Goal: Task Accomplishment & Management: Manage account settings

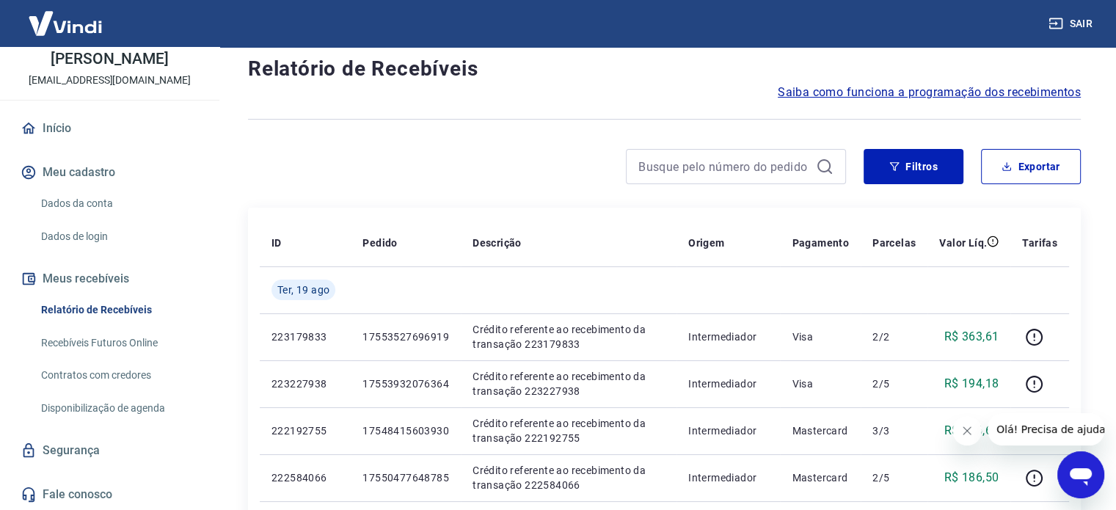
scroll to position [73, 0]
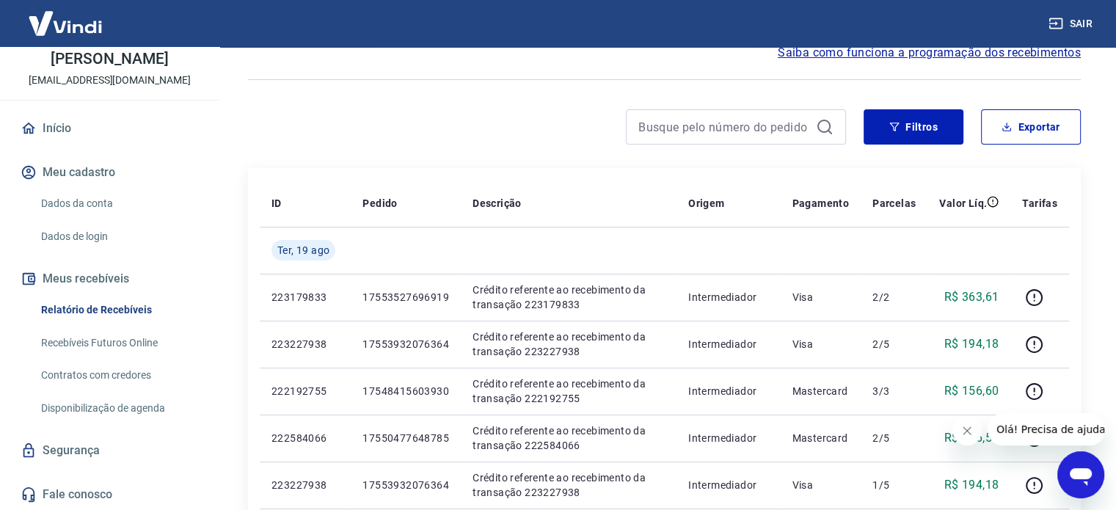
click at [104, 343] on link "Recebíveis Futuros Online" at bounding box center [118, 343] width 166 height 30
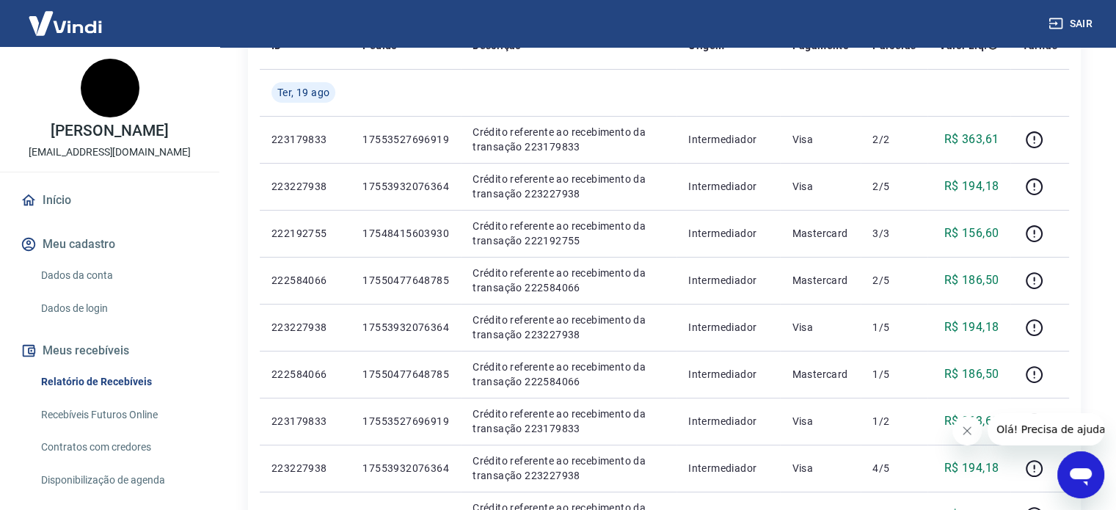
scroll to position [220, 0]
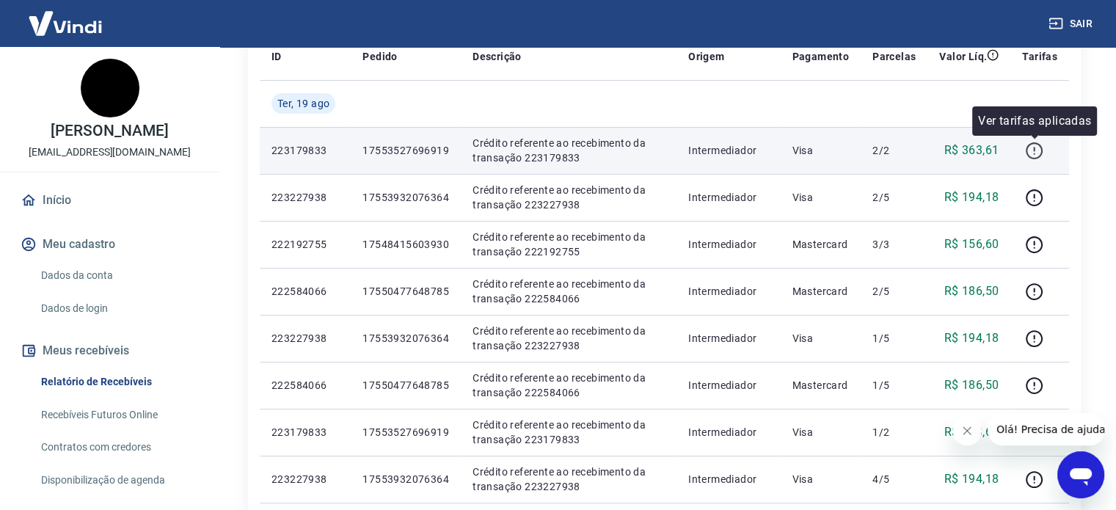
click at [1033, 152] on icon "button" at bounding box center [1034, 151] width 18 height 18
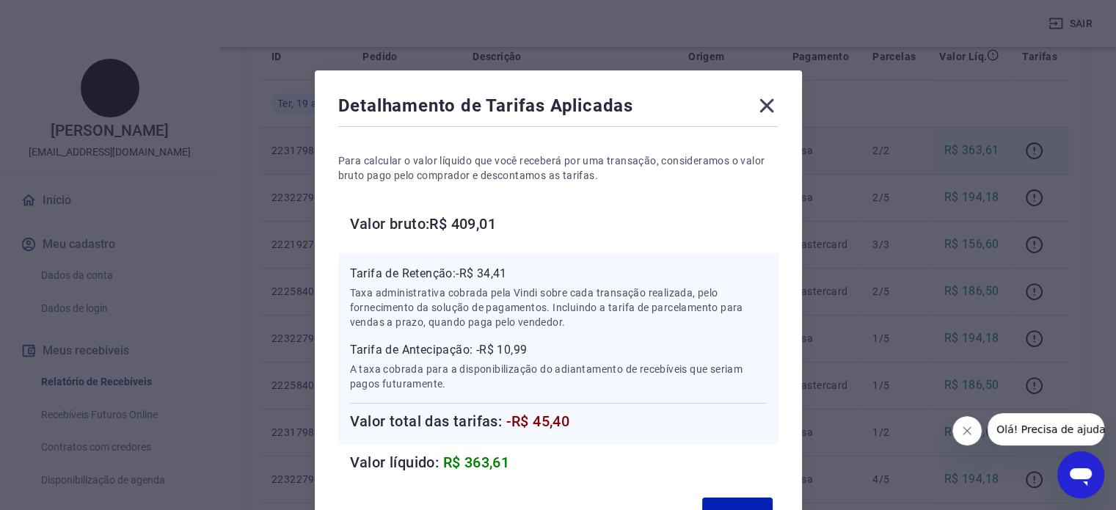
scroll to position [0, 0]
click at [766, 104] on icon at bounding box center [766, 106] width 14 height 14
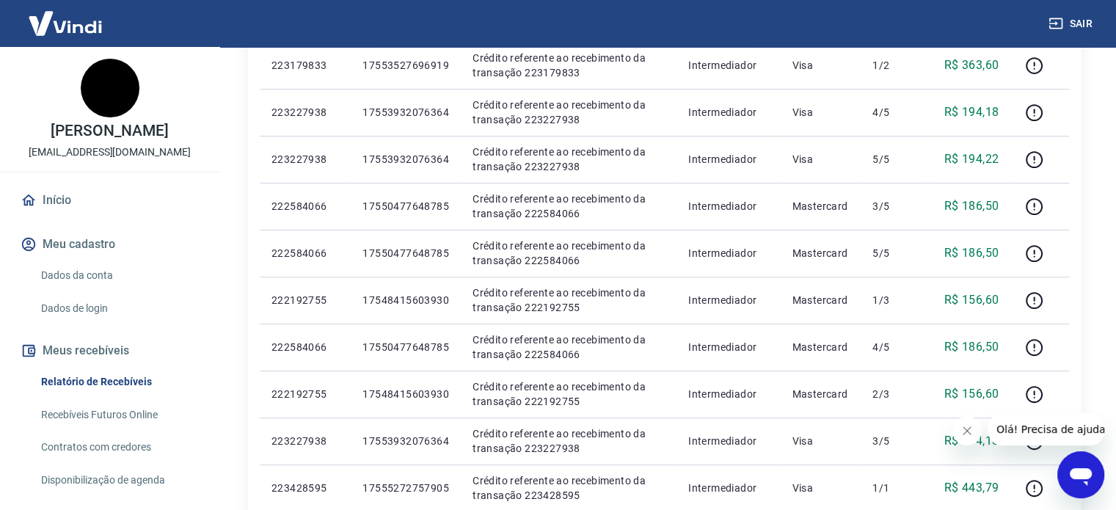
click at [56, 203] on link "Início" at bounding box center [110, 200] width 184 height 32
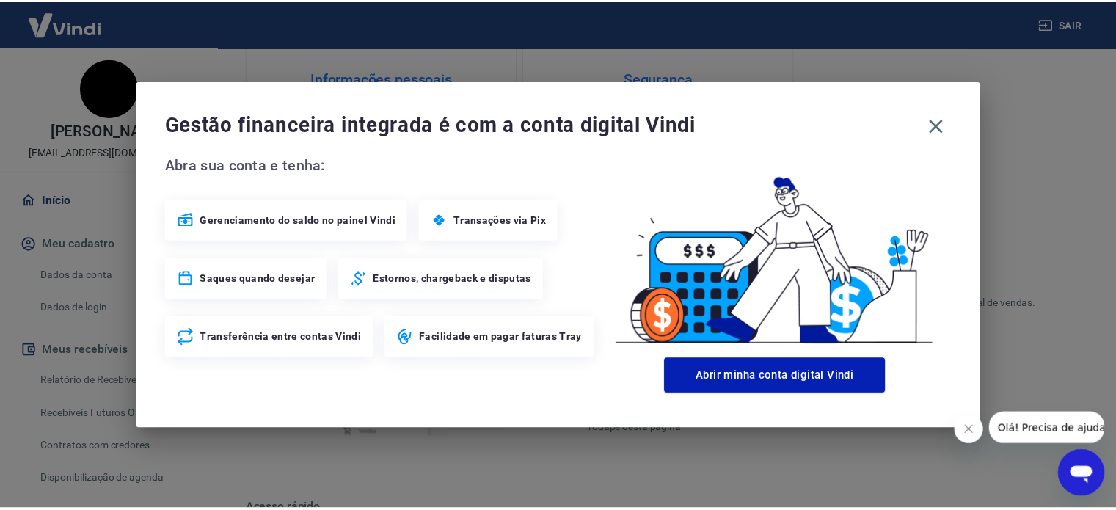
scroll to position [599, 0]
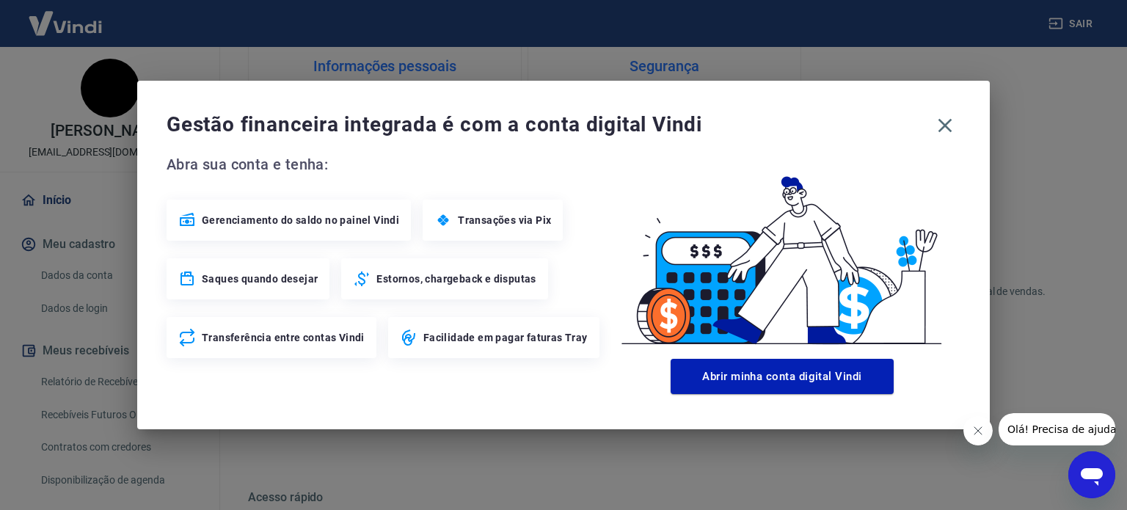
click at [56, 203] on div "Gestão financeira integrada é com a conta digital Vindi Abra sua conta e tenha:…" at bounding box center [563, 255] width 1127 height 510
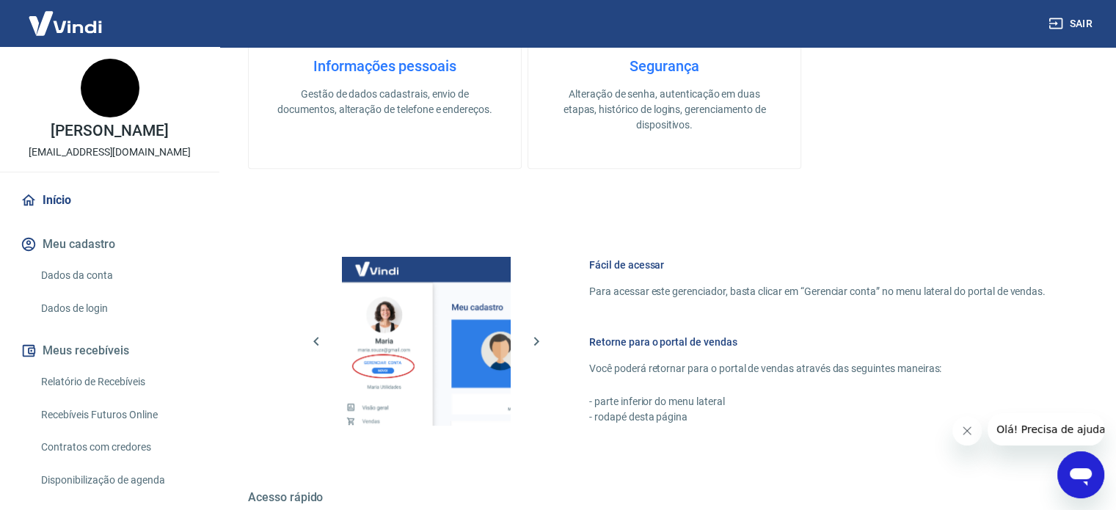
click at [86, 282] on link "Dados da conta" at bounding box center [118, 275] width 166 height 30
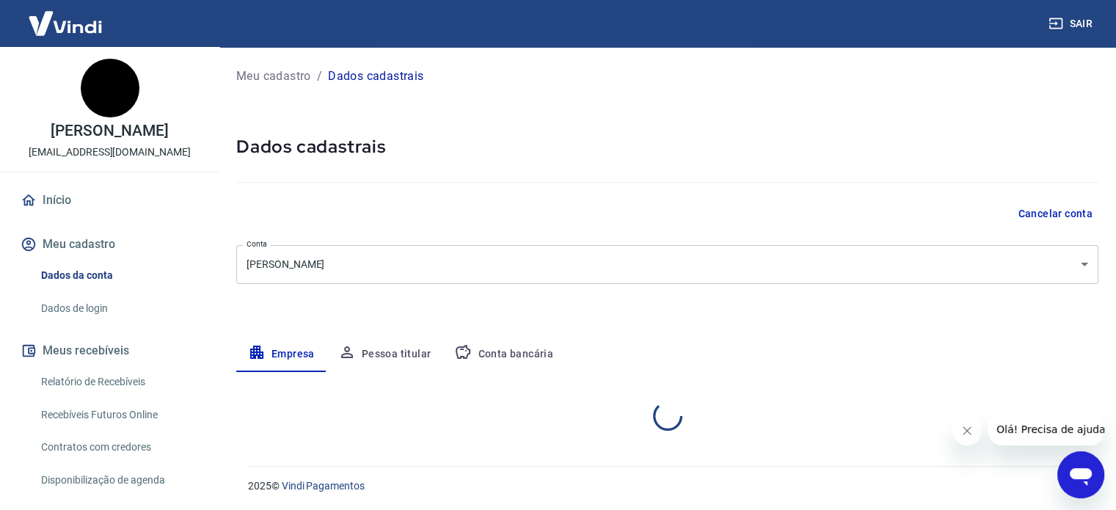
select select "MG"
select select "business"
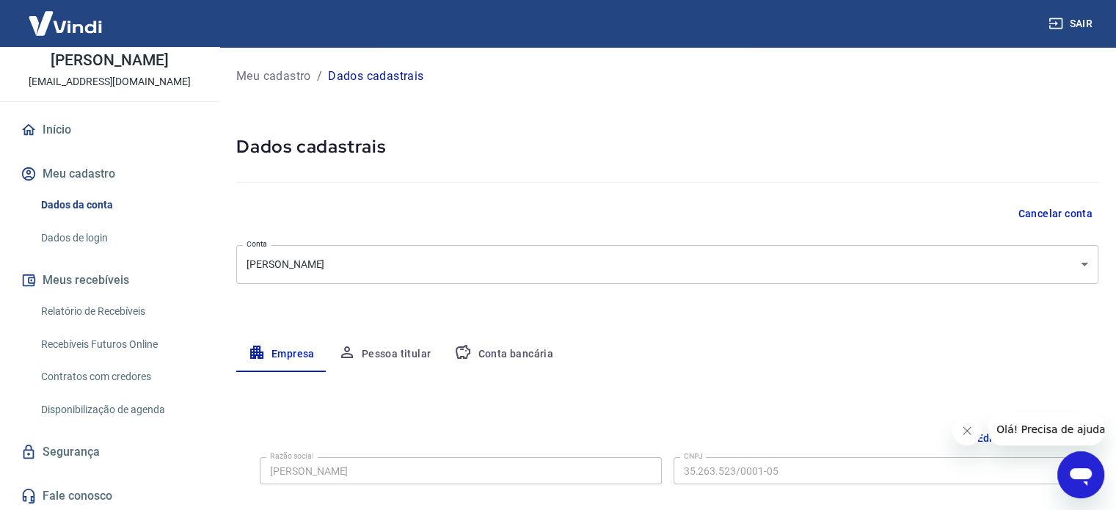
scroll to position [72, 0]
click at [88, 279] on button "Meus recebíveis" at bounding box center [110, 279] width 184 height 32
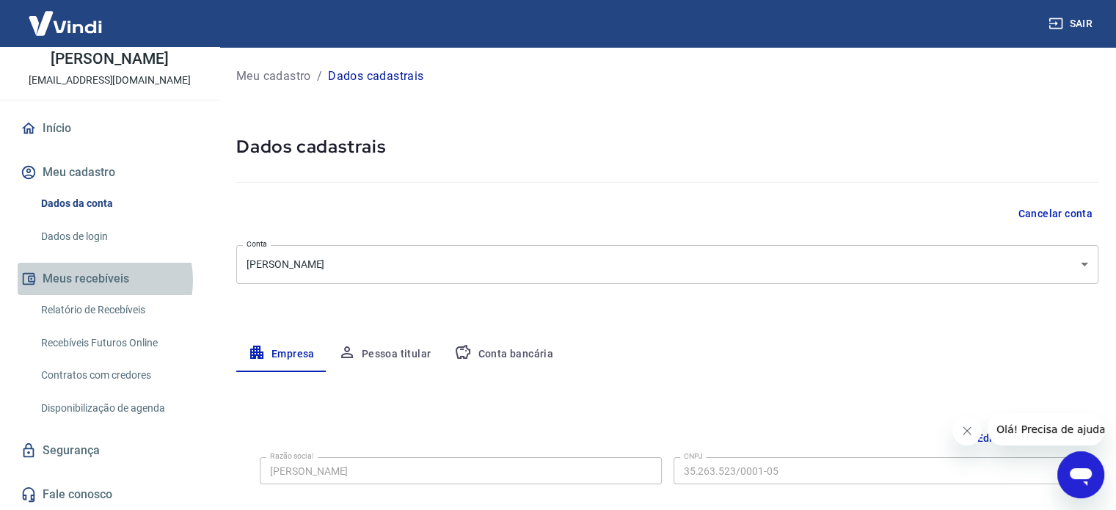
click at [88, 279] on button "Meus recebíveis" at bounding box center [110, 279] width 184 height 32
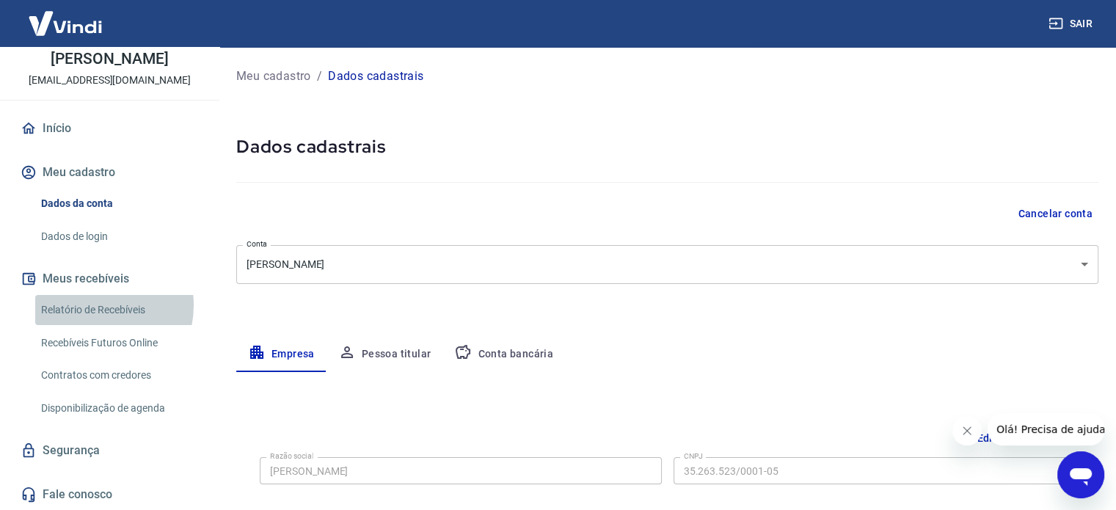
click at [93, 304] on link "Relatório de Recebíveis" at bounding box center [118, 310] width 166 height 30
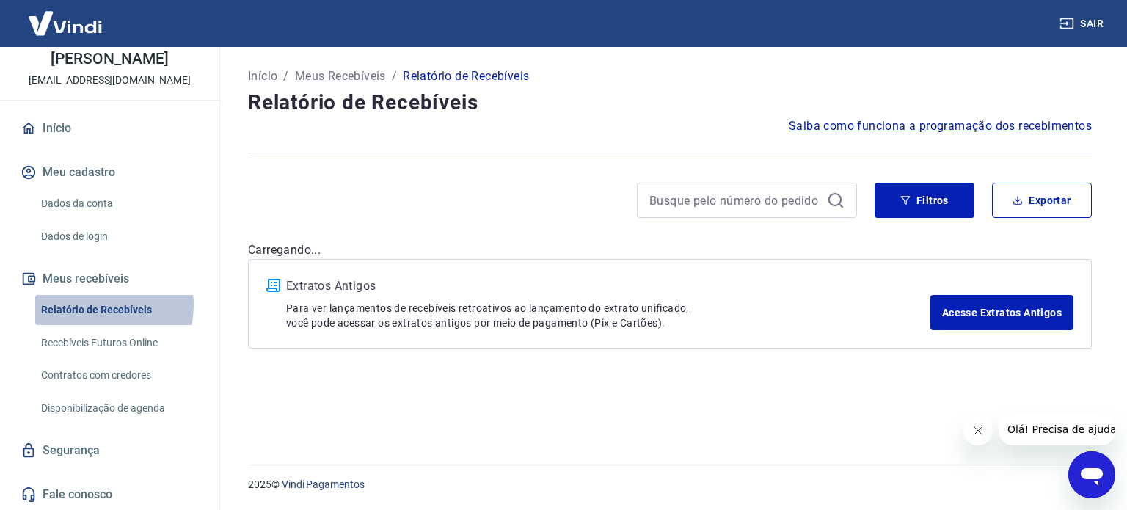
click at [93, 304] on link "Relatório de Recebíveis" at bounding box center [118, 310] width 166 height 30
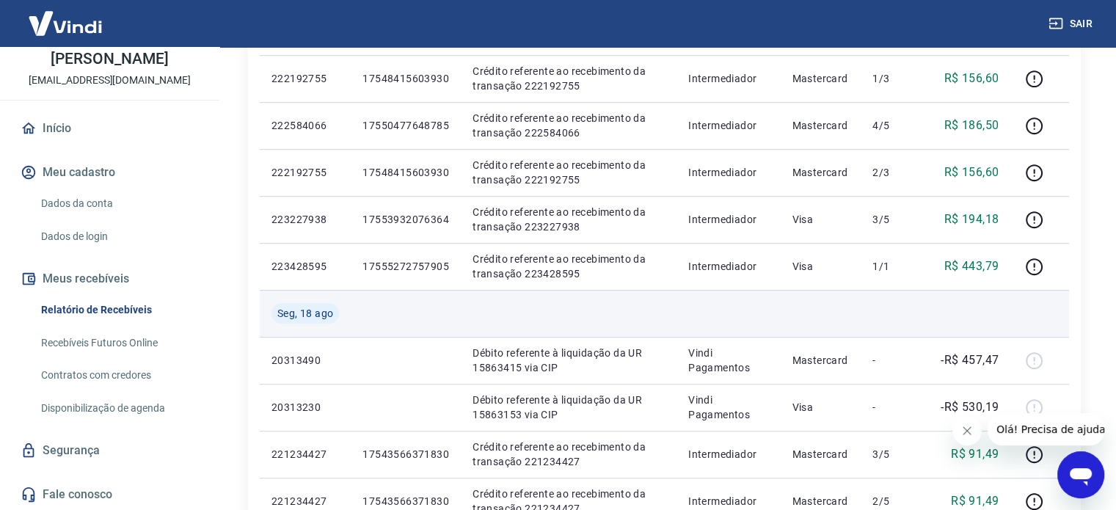
scroll to position [807, 0]
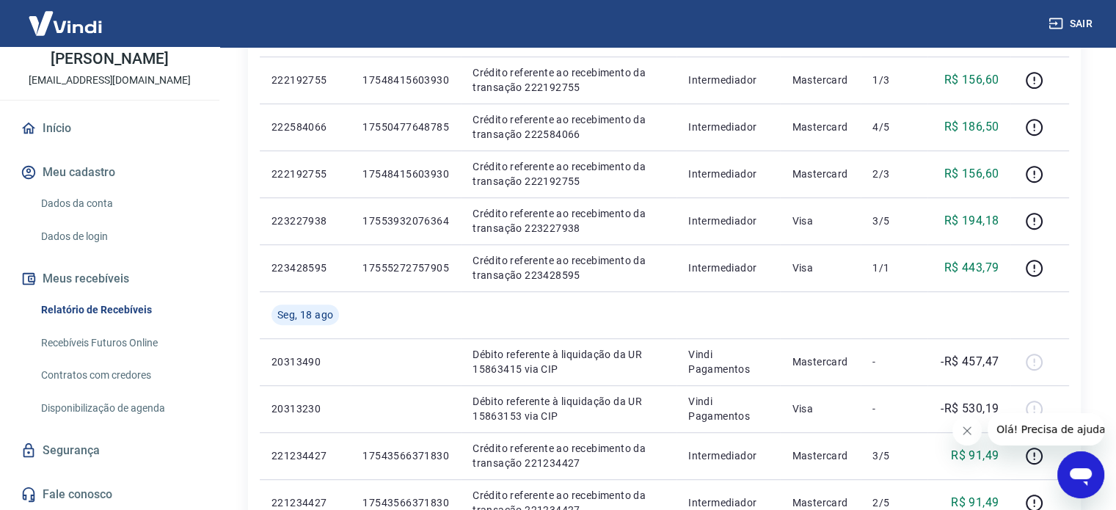
click at [123, 62] on p "[PERSON_NAME]" at bounding box center [109, 58] width 117 height 15
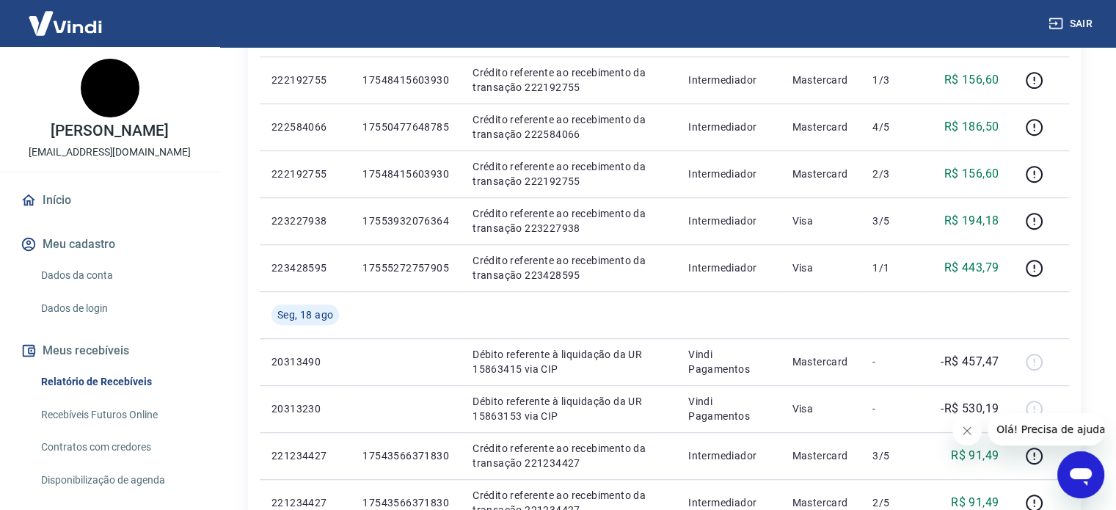
scroll to position [0, 0]
click at [117, 134] on p "[PERSON_NAME]" at bounding box center [109, 130] width 117 height 15
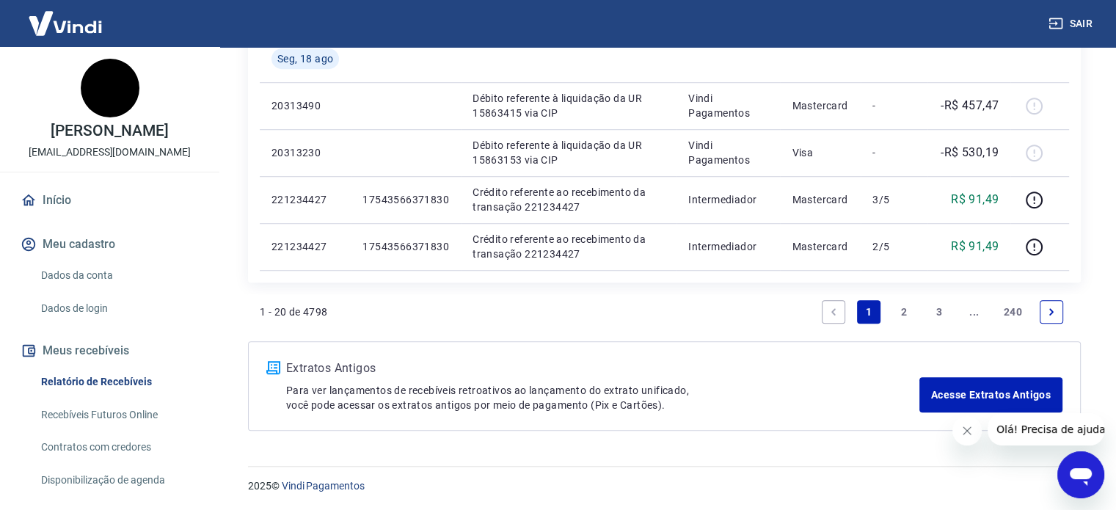
click at [100, 96] on img at bounding box center [110, 88] width 59 height 59
click at [43, 153] on p "[EMAIL_ADDRESS][DOMAIN_NAME]" at bounding box center [110, 151] width 162 height 15
click at [48, 200] on link "Início" at bounding box center [110, 200] width 184 height 32
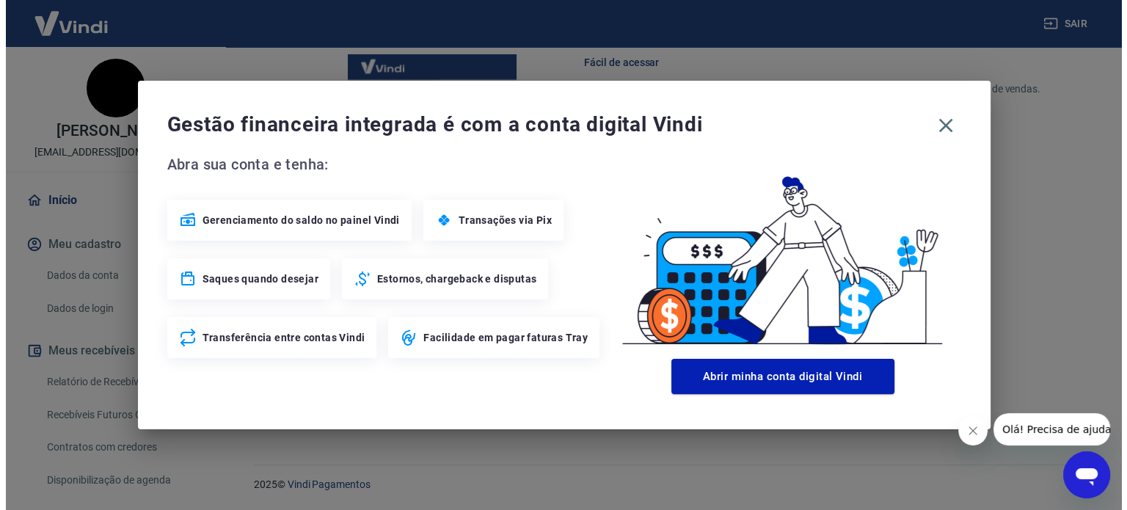
scroll to position [800, 0]
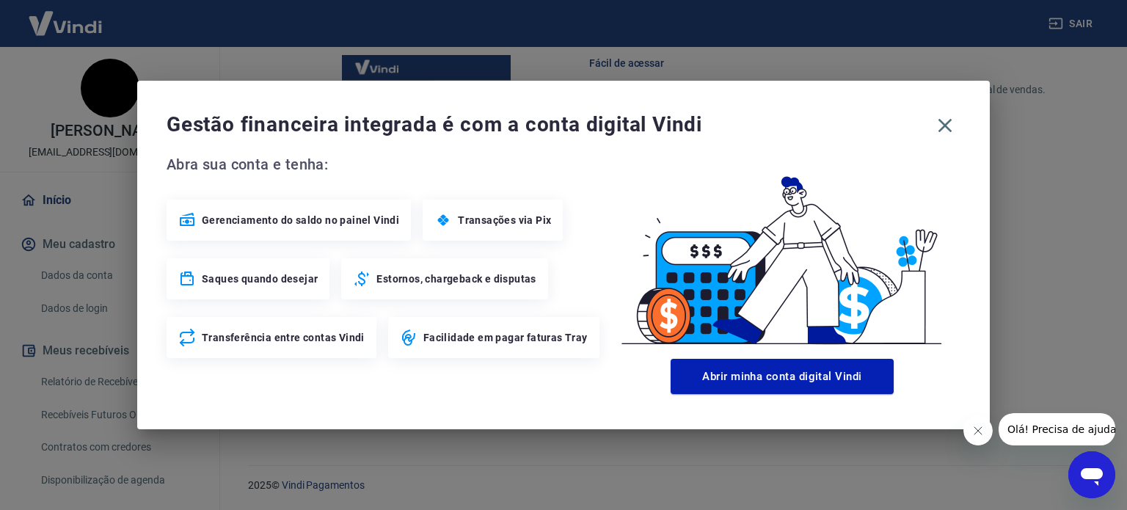
click at [308, 216] on span "Gerenciamento do saldo no painel Vindi" at bounding box center [300, 220] width 197 height 15
click at [296, 222] on span "Gerenciamento do saldo no painel Vindi" at bounding box center [300, 220] width 197 height 15
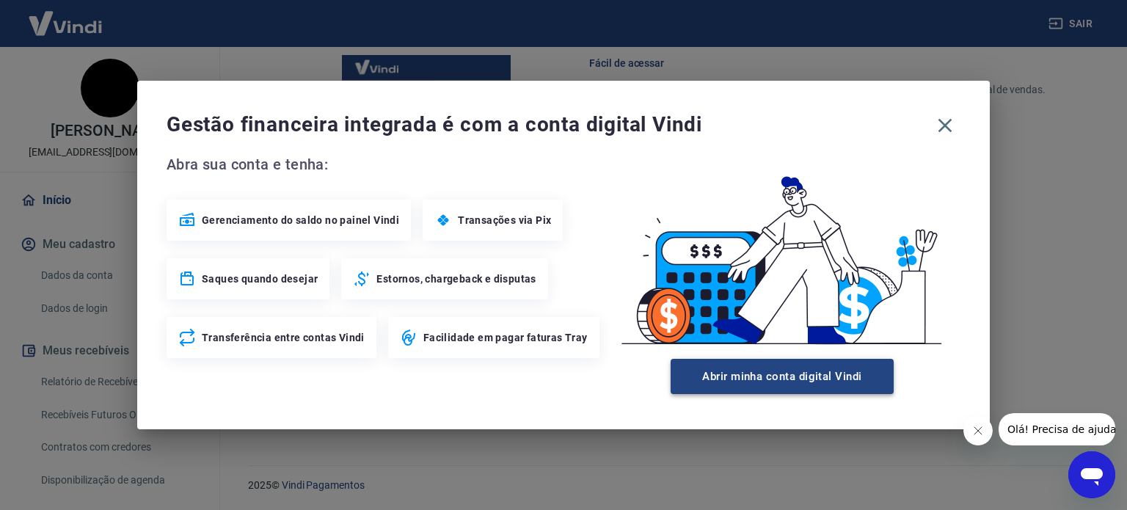
click at [808, 372] on button "Abrir minha conta digital Vindi" at bounding box center [781, 376] width 223 height 35
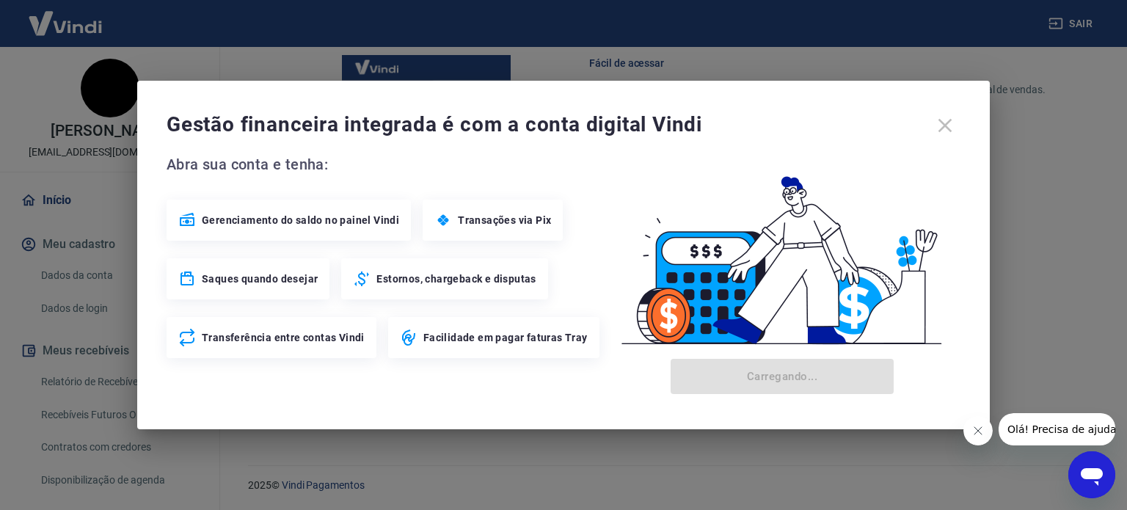
click at [945, 125] on div "Gestão financeira integrada é com a conta digital Vindi" at bounding box center [563, 125] width 794 height 31
click at [976, 431] on icon "Fechar mensagem da empresa" at bounding box center [976, 430] width 7 height 7
click at [944, 122] on div "Gestão financeira integrada é com a conta digital Vindi" at bounding box center [563, 125] width 794 height 31
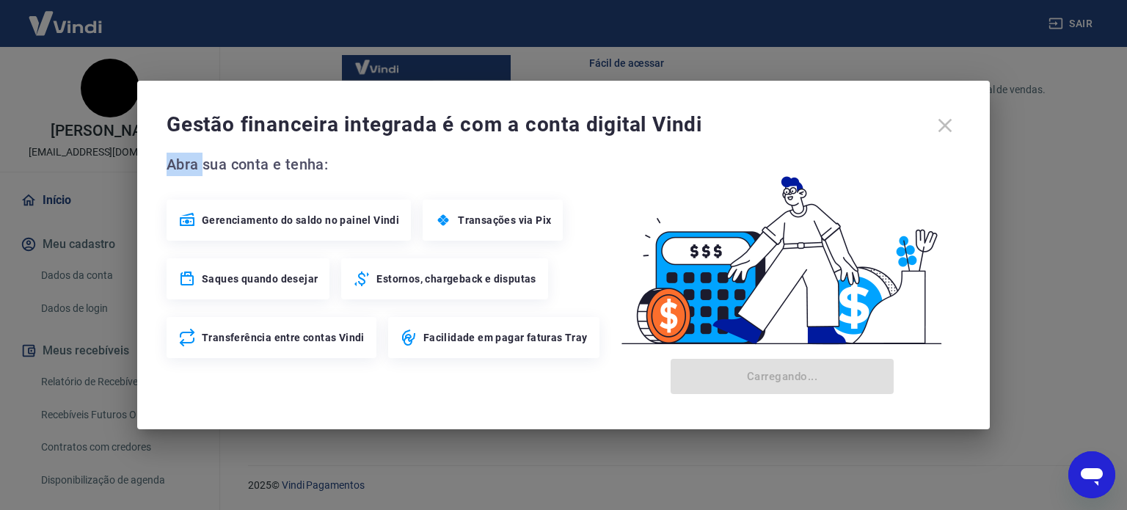
click at [944, 122] on div "Gestão financeira integrada é com a conta digital Vindi" at bounding box center [563, 125] width 794 height 31
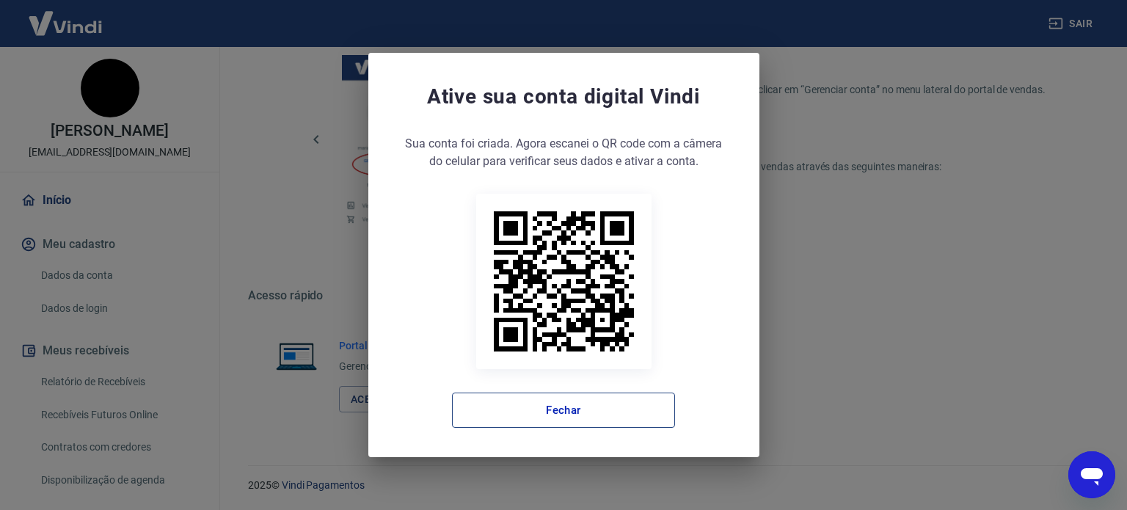
click at [566, 414] on button "Fechar" at bounding box center [563, 409] width 223 height 35
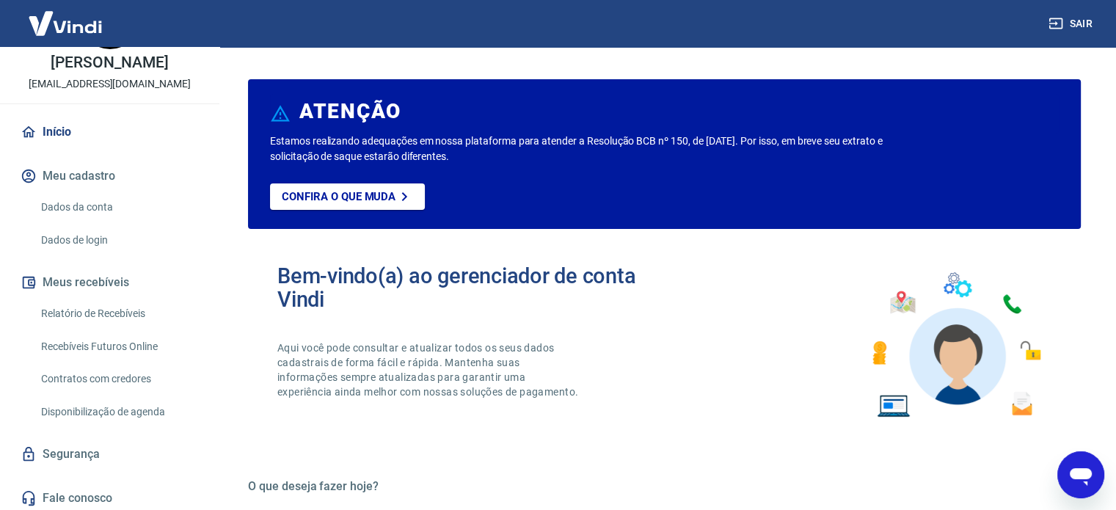
scroll to position [72, 0]
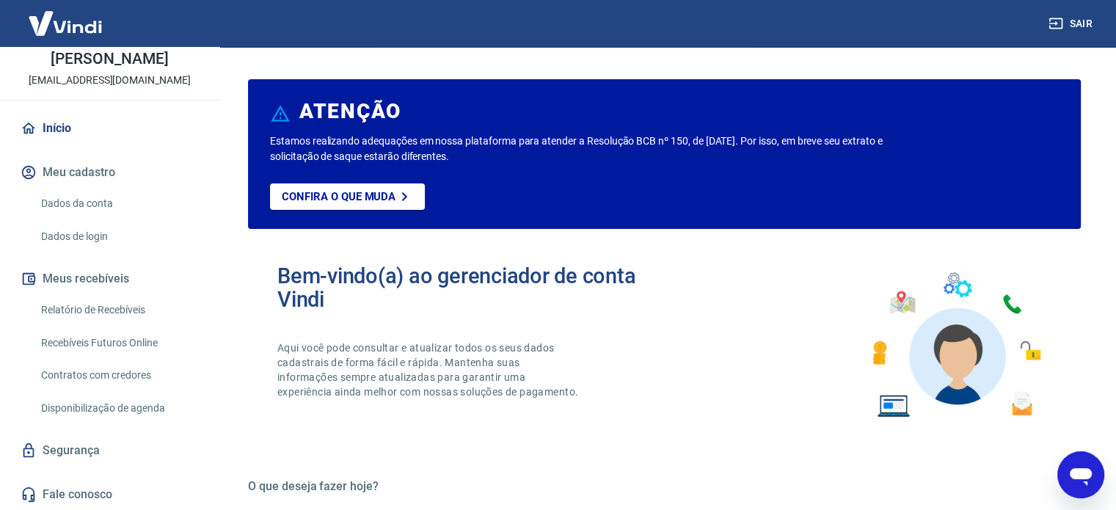
click at [91, 305] on link "Relatório de Recebíveis" at bounding box center [118, 310] width 166 height 30
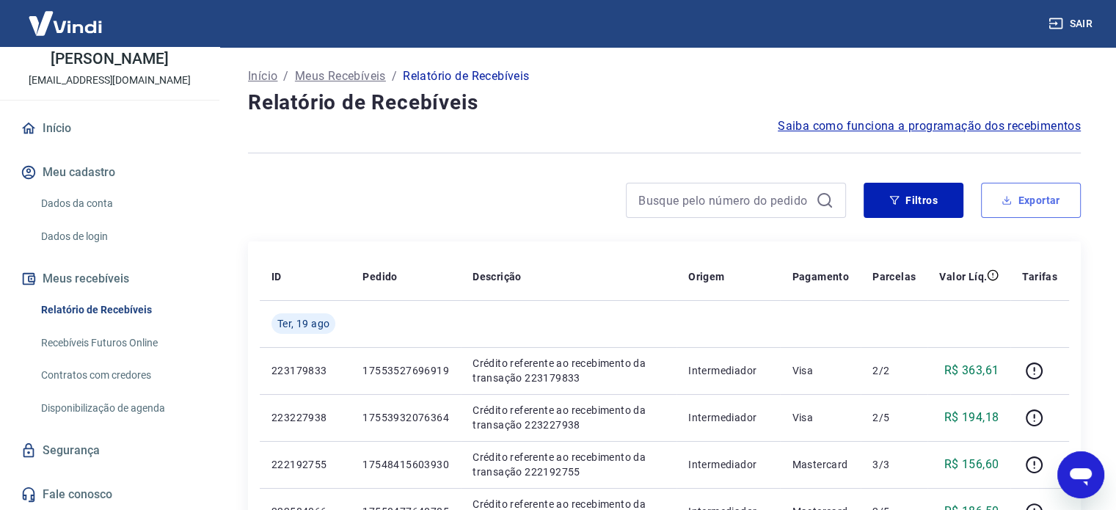
click at [1036, 196] on button "Exportar" at bounding box center [1031, 200] width 100 height 35
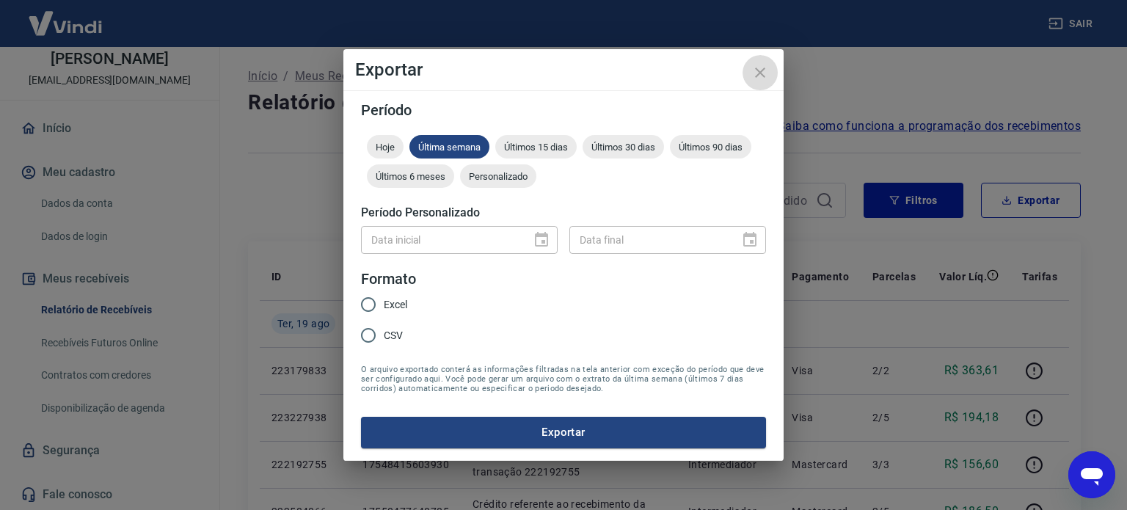
click at [763, 73] on icon "close" at bounding box center [760, 73] width 18 height 18
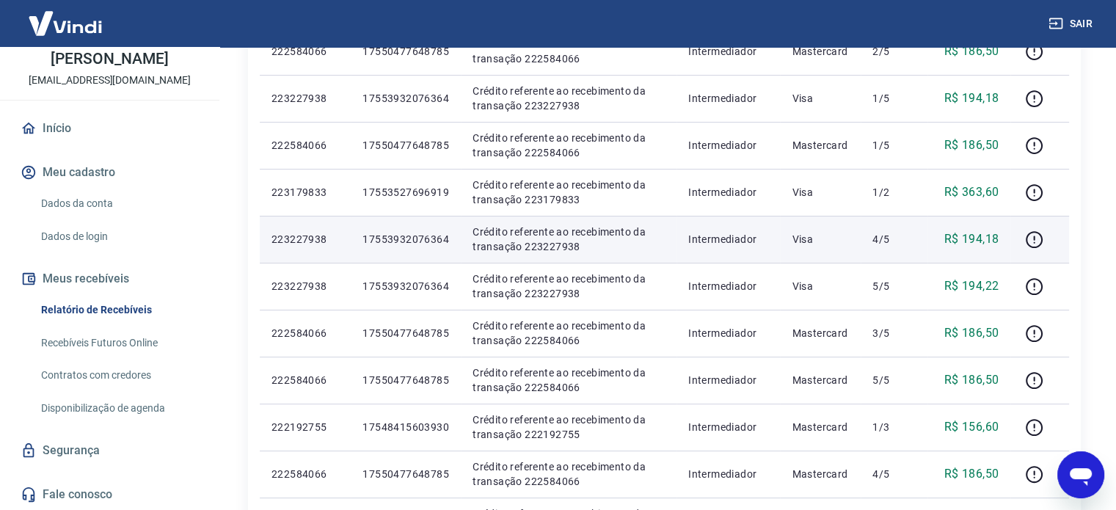
scroll to position [440, 0]
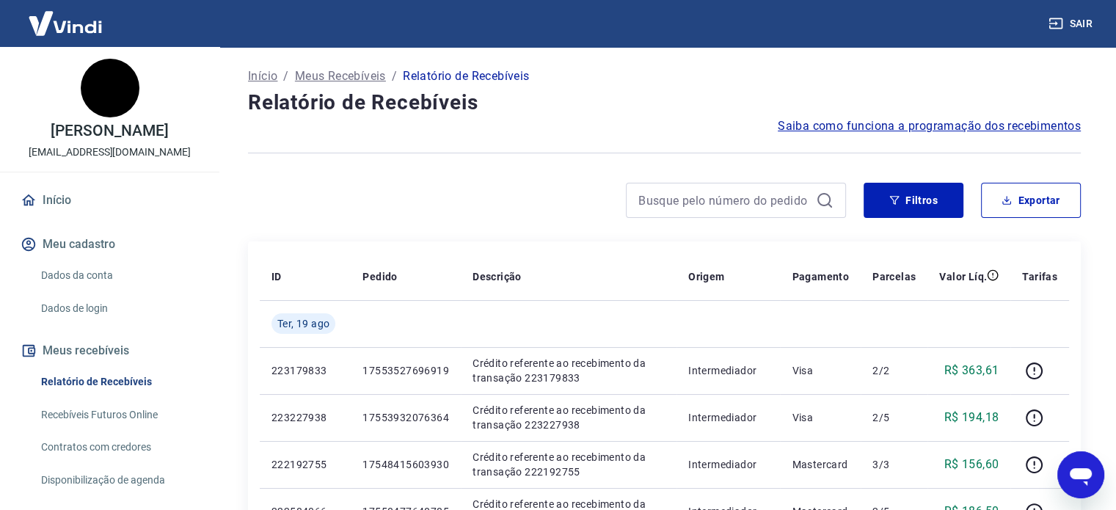
click at [431, 73] on p "Relatório de Recebíveis" at bounding box center [466, 76] width 126 height 18
click at [268, 75] on p "Início" at bounding box center [262, 76] width 29 height 18
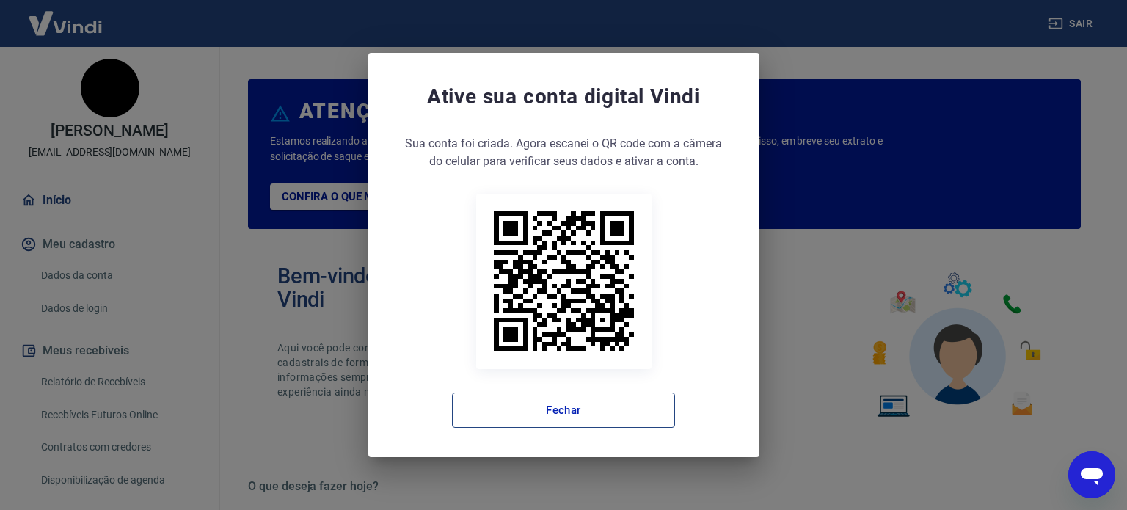
click at [522, 414] on button "Fechar" at bounding box center [563, 409] width 223 height 35
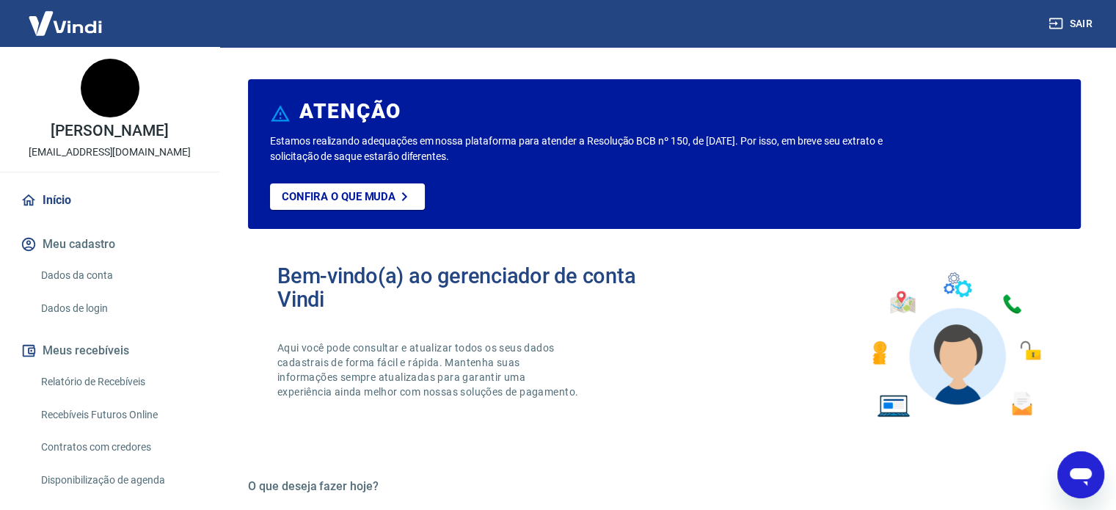
click at [84, 151] on p "[EMAIL_ADDRESS][DOMAIN_NAME]" at bounding box center [110, 151] width 162 height 15
click at [99, 128] on p "[PERSON_NAME]" at bounding box center [109, 130] width 117 height 15
click at [70, 246] on button "Meu cadastro" at bounding box center [110, 244] width 184 height 32
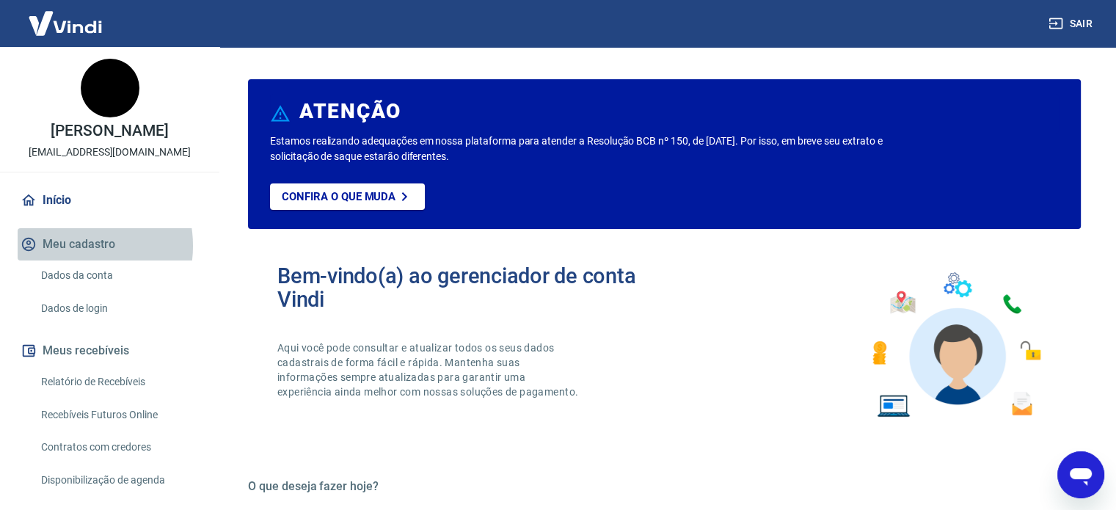
click at [70, 246] on button "Meu cadastro" at bounding box center [110, 244] width 184 height 32
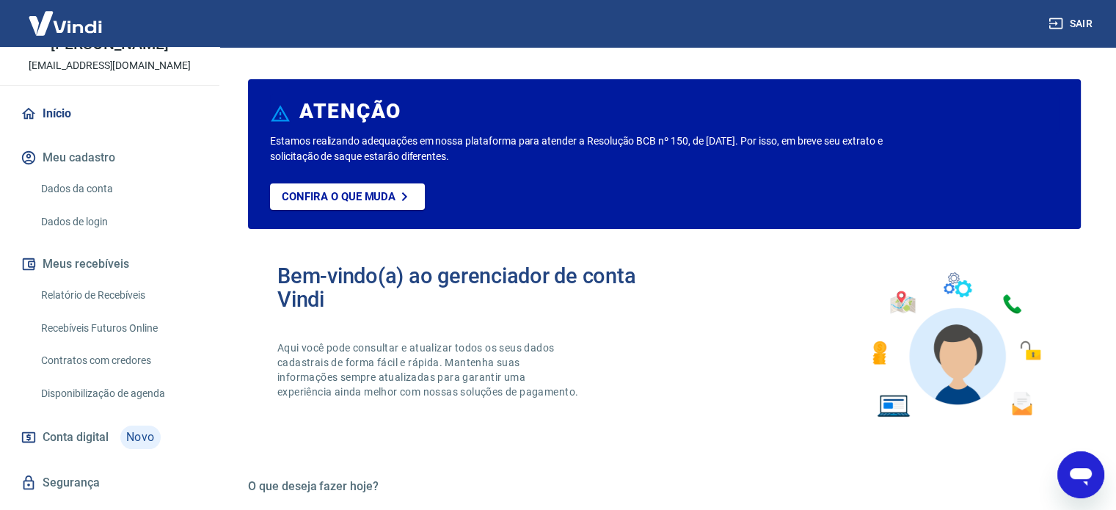
scroll to position [119, 0]
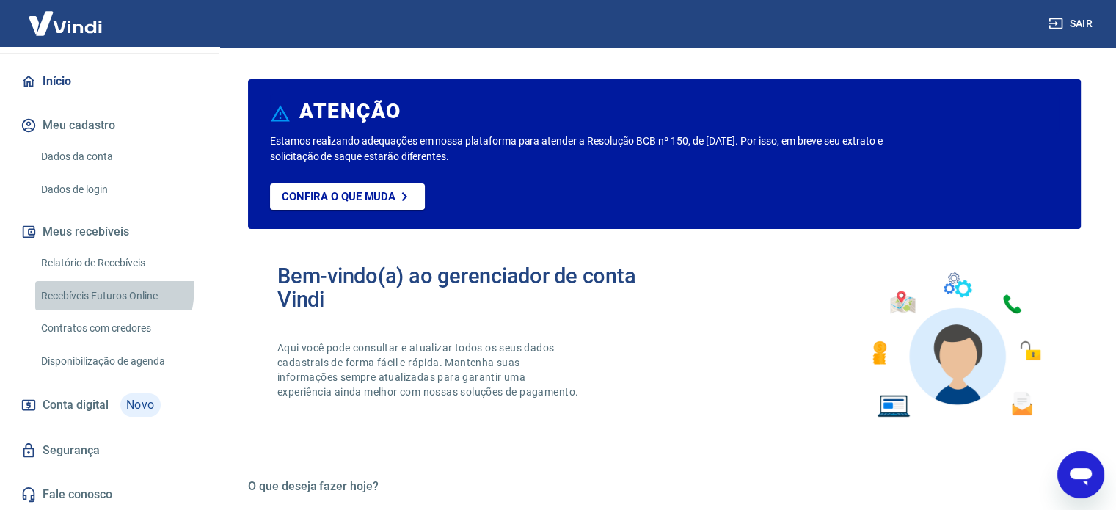
click at [88, 286] on link "Recebíveis Futuros Online" at bounding box center [118, 296] width 166 height 30
